Goal: Task Accomplishment & Management: Manage account settings

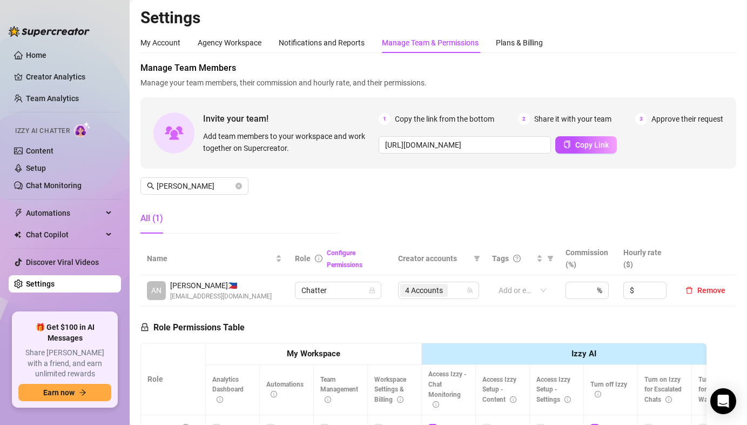
click at [428, 208] on div "Manage Team Members Manage your team members, their commission and hourly rate,…" at bounding box center [438, 152] width 596 height 180
click at [470, 89] on div "Manage Team Members Manage your team members, their commission and hourly rate,…" at bounding box center [438, 152] width 596 height 180
click at [388, 204] on div "Manage Team Members Manage your team members, their commission and hourly rate,…" at bounding box center [438, 152] width 596 height 180
click at [338, 207] on div "All (1)" at bounding box center [239, 218] width 199 height 30
click at [394, 207] on div "Manage Team Members Manage your team members, their commission and hourly rate,…" at bounding box center [438, 152] width 596 height 180
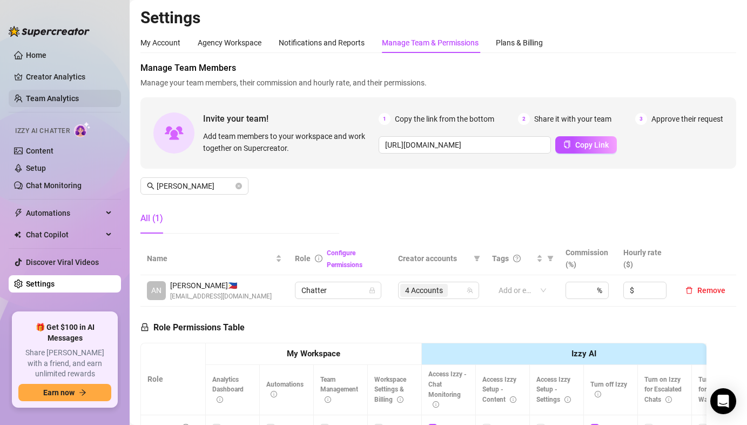
click at [66, 100] on link "Team Analytics" at bounding box center [52, 98] width 53 height 9
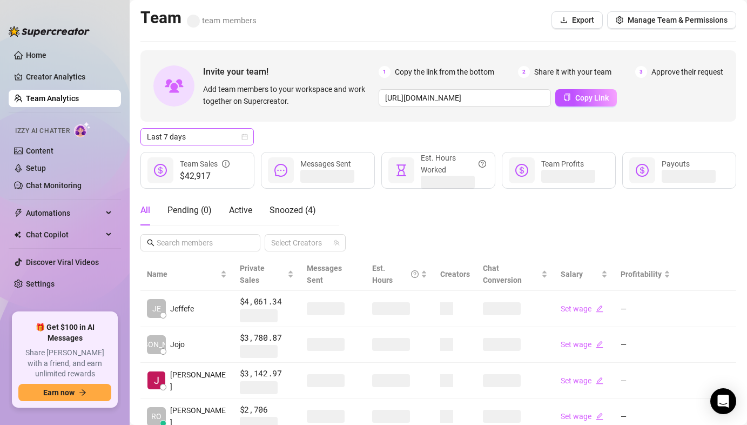
click at [197, 138] on span "Last 7 days" at bounding box center [197, 137] width 100 height 16
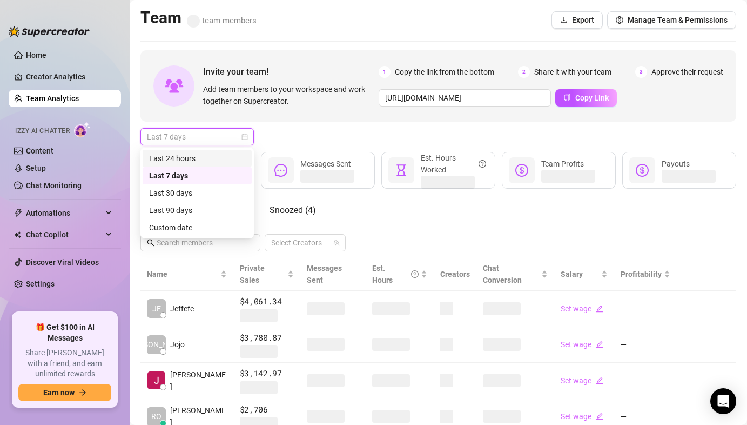
click at [205, 157] on div "Last 24 hours" at bounding box center [197, 158] width 96 height 12
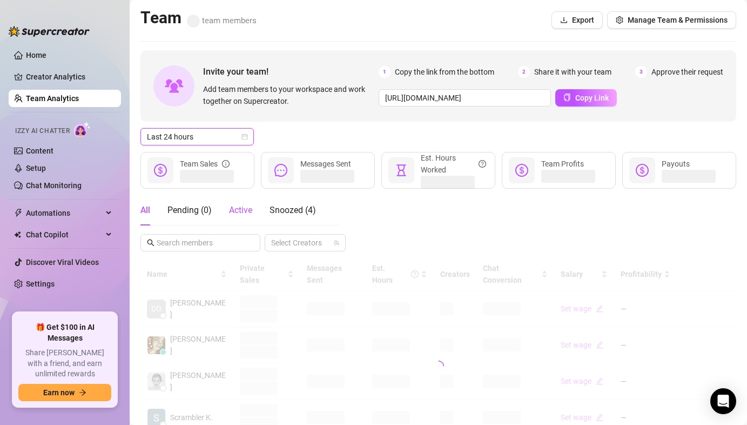
click at [236, 204] on div "Active" at bounding box center [240, 210] width 23 height 13
click at [320, 134] on div "Last 24 hours" at bounding box center [438, 136] width 596 height 17
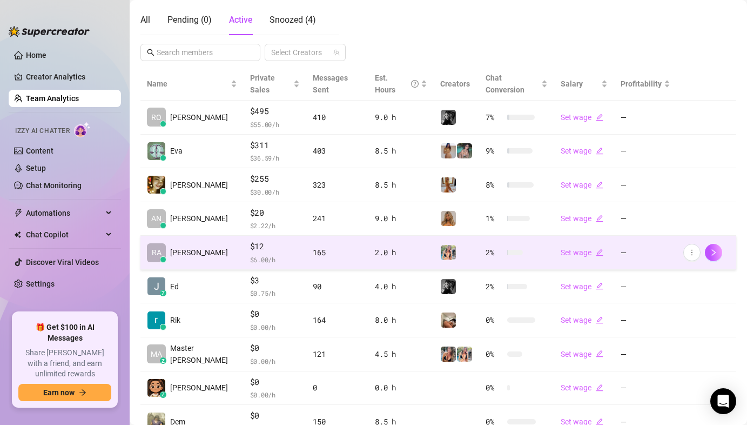
scroll to position [201, 0]
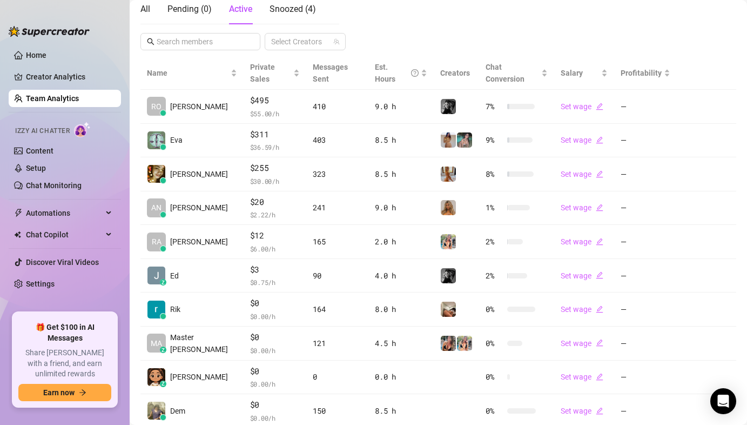
click at [458, 26] on div "All Pending ( 0 ) Active Snoozed ( 4 ) Select Creators" at bounding box center [438, 22] width 596 height 56
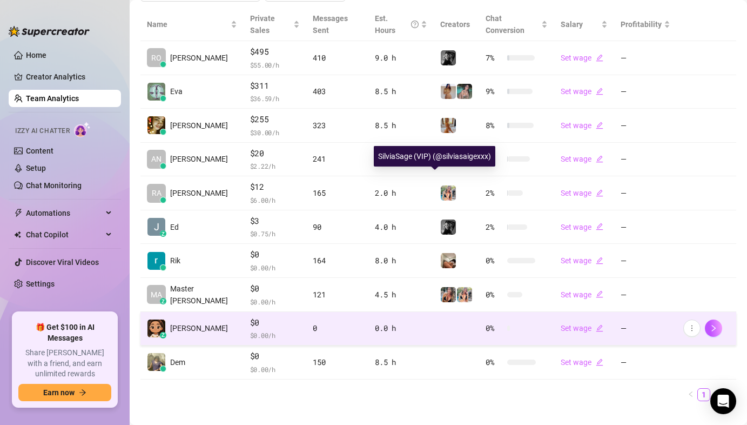
scroll to position [254, 0]
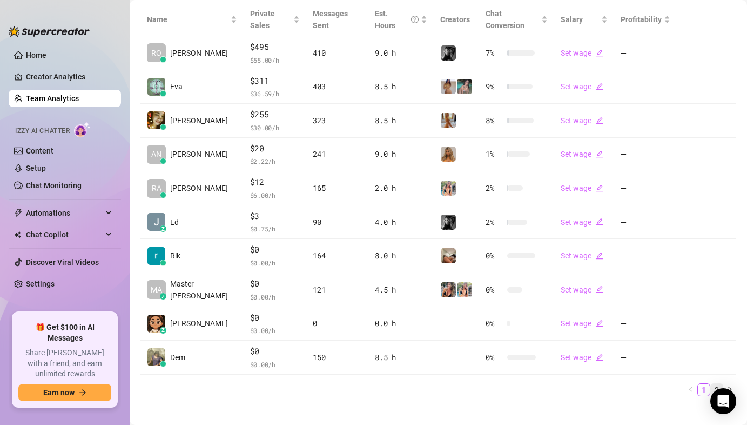
click at [713, 384] on link "2" at bounding box center [717, 390] width 12 height 12
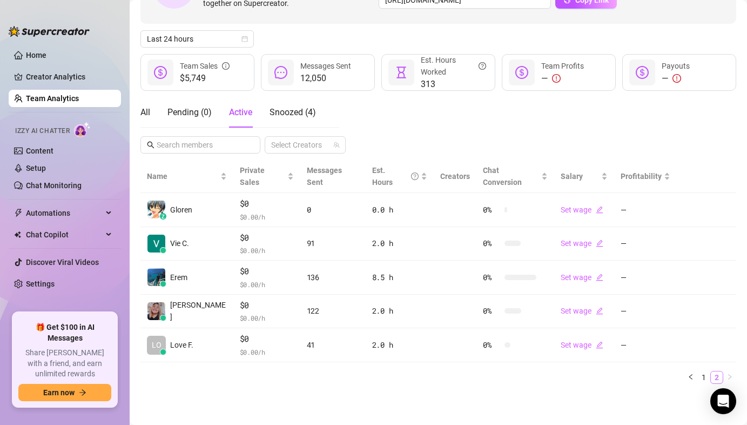
scroll to position [86, 0]
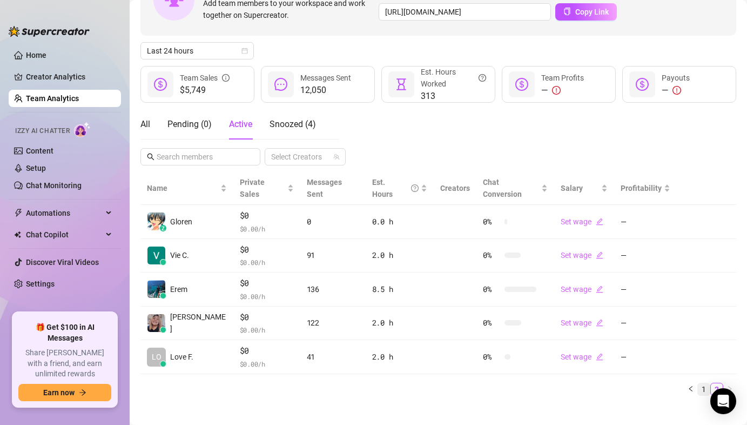
click at [698, 383] on link "1" at bounding box center [704, 389] width 12 height 12
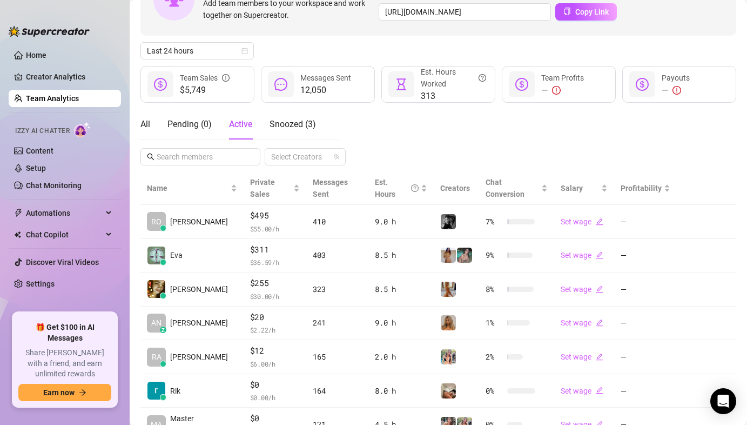
click at [392, 130] on div "All Pending ( 0 ) Active Snoozed ( 3 ) Select Creators" at bounding box center [438, 137] width 596 height 56
click at [434, 130] on div "All Pending ( 0 ) Active Snoozed ( 2 ) Select Creators" at bounding box center [438, 137] width 596 height 56
click at [399, 134] on div "All Pending ( 0 ) Active Snoozed ( 2 ) Select Creators" at bounding box center [438, 137] width 596 height 56
click at [32, 308] on ul "Home Creator Analytics Team Analytics Izzy AI Chatter Content Setup Chat Monito…" at bounding box center [65, 175] width 112 height 266
click at [394, 122] on div "All Pending ( 0 ) Active Snoozed ( 1 ) Select Creators" at bounding box center [438, 137] width 596 height 56
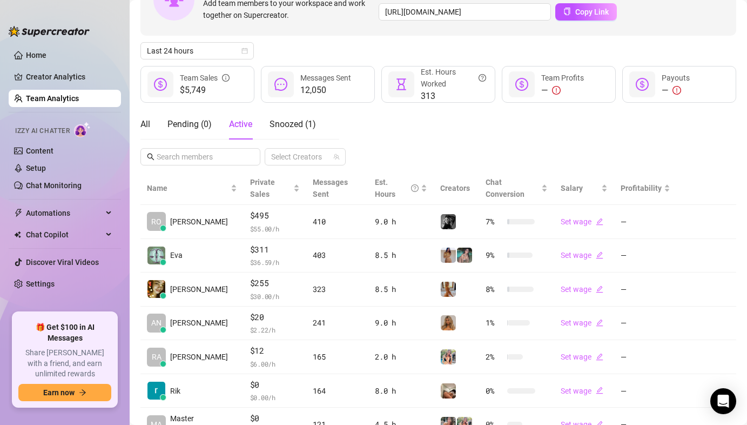
click at [394, 122] on div "All Pending ( 0 ) Active Snoozed ( 1 ) Select Creators" at bounding box center [438, 137] width 596 height 56
click at [431, 144] on div "All Pending ( 0 ) Active Snoozed ( 2 ) Select Creators" at bounding box center [438, 137] width 596 height 56
click at [468, 129] on div "All Pending ( 0 ) Active Snoozed ( 4 ) Select Creators" at bounding box center [438, 137] width 596 height 56
click at [710, 32] on div "Invite your team! Add team members to your workspace and work together on Super…" at bounding box center [438, -1] width 596 height 71
